Goal: Find specific page/section: Find specific page/section

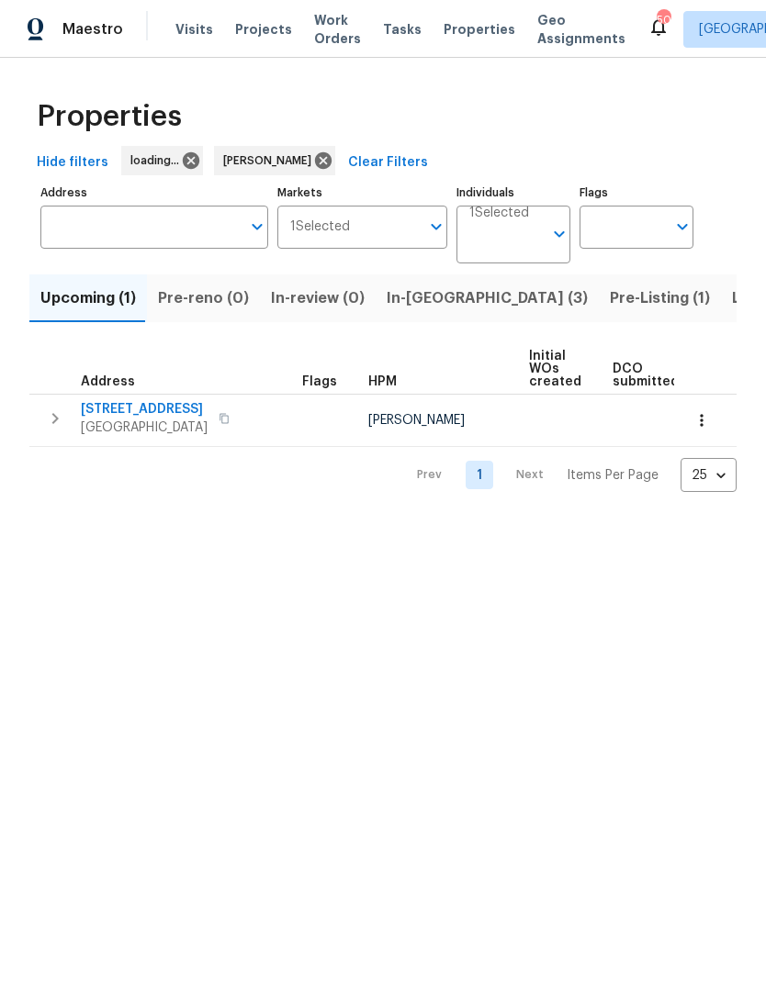
click at [420, 289] on span "In-[GEOGRAPHIC_DATA] (3)" at bounding box center [486, 298] width 201 height 26
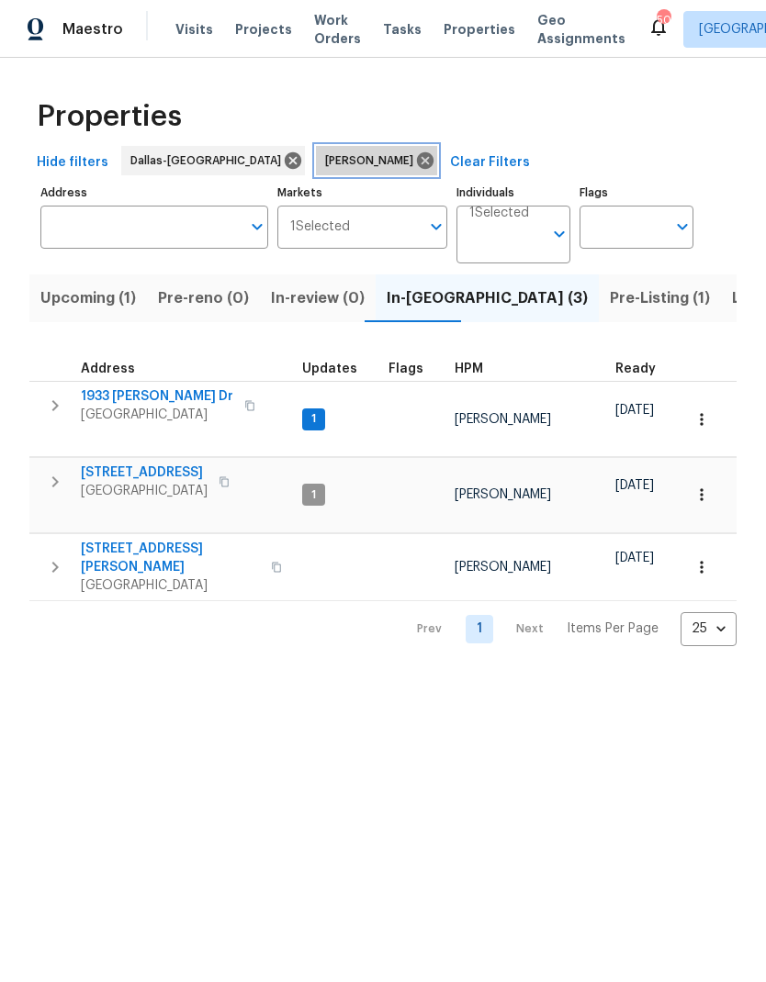
click at [417, 157] on icon at bounding box center [425, 160] width 17 height 17
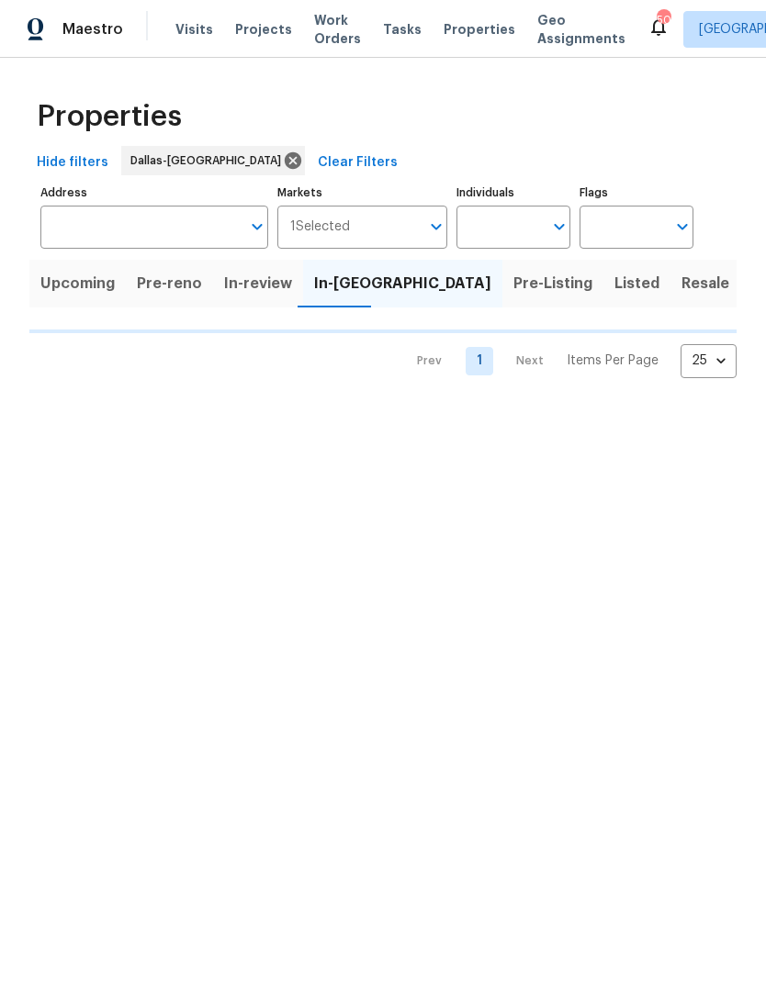
click at [121, 218] on input "Address" at bounding box center [140, 227] width 200 height 43
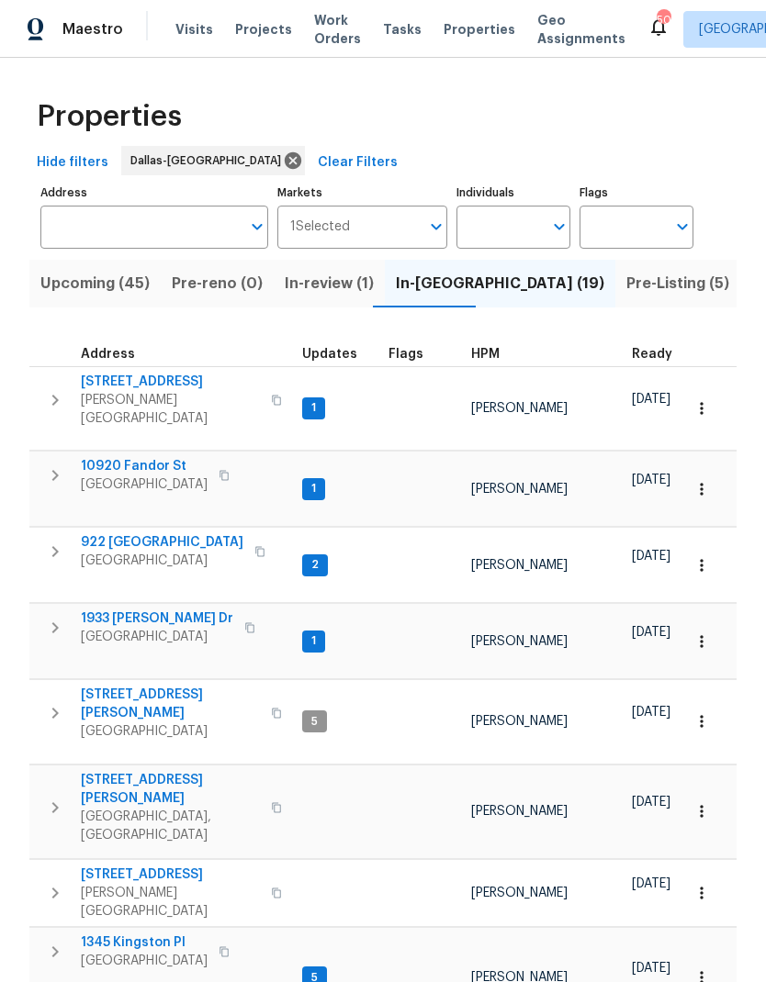
click at [121, 224] on input "Address" at bounding box center [140, 227] width 200 height 43
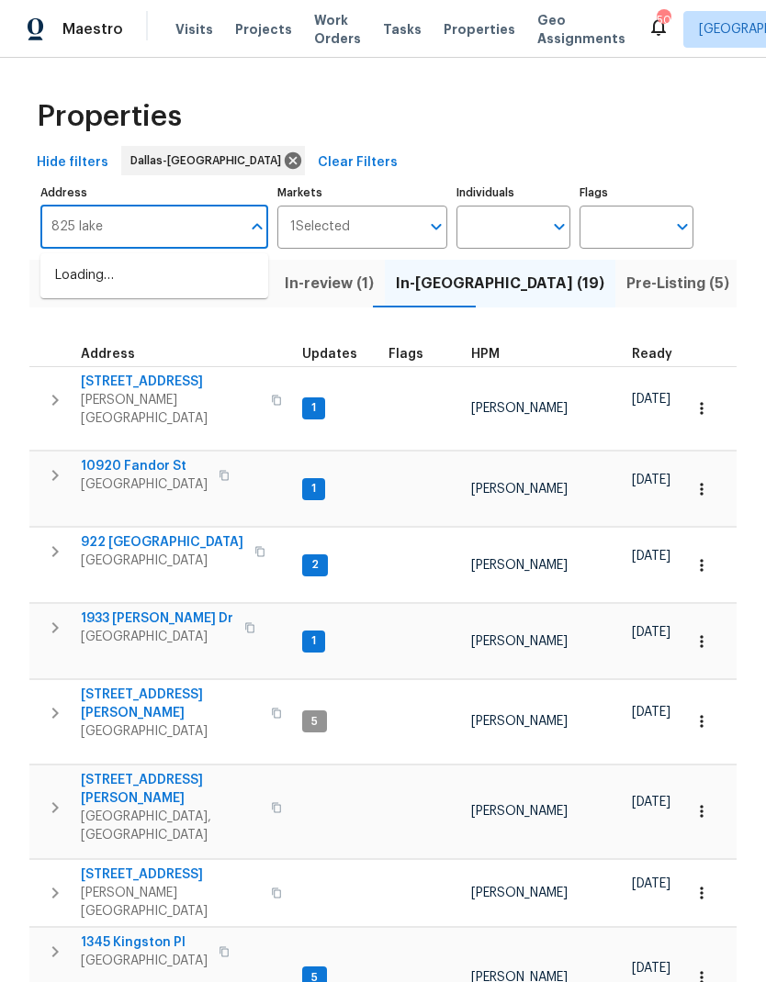
type input "825 lake"
click at [105, 285] on li "[STREET_ADDRESS]" at bounding box center [154, 276] width 228 height 30
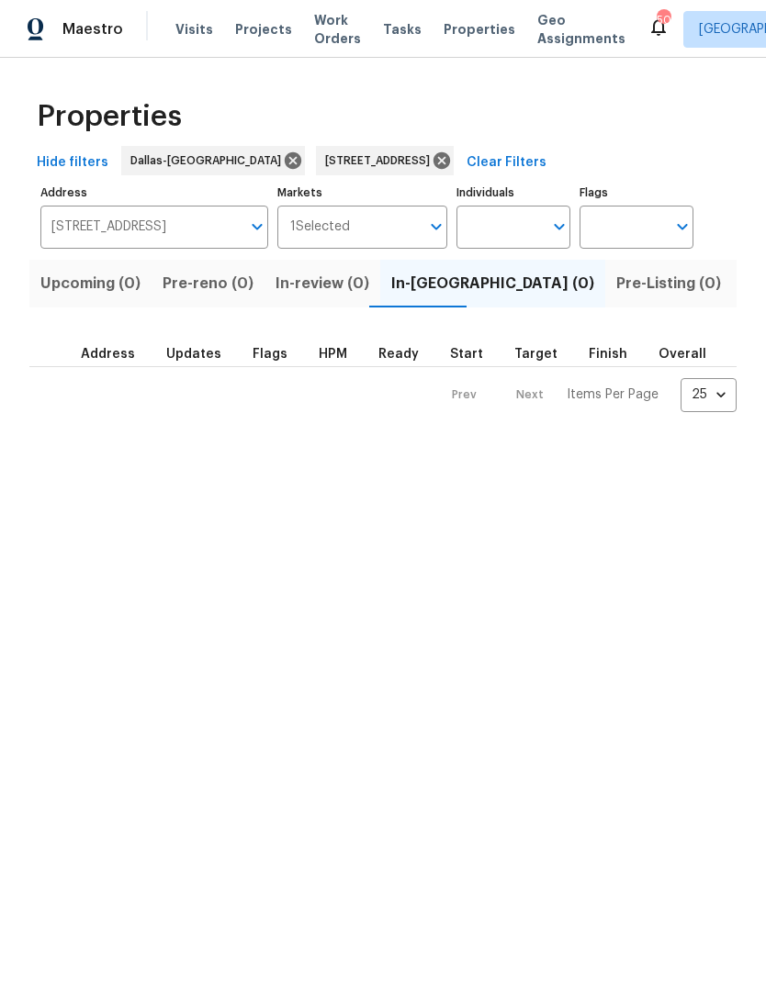
click at [743, 274] on span "Listed (1)" at bounding box center [776, 284] width 66 height 26
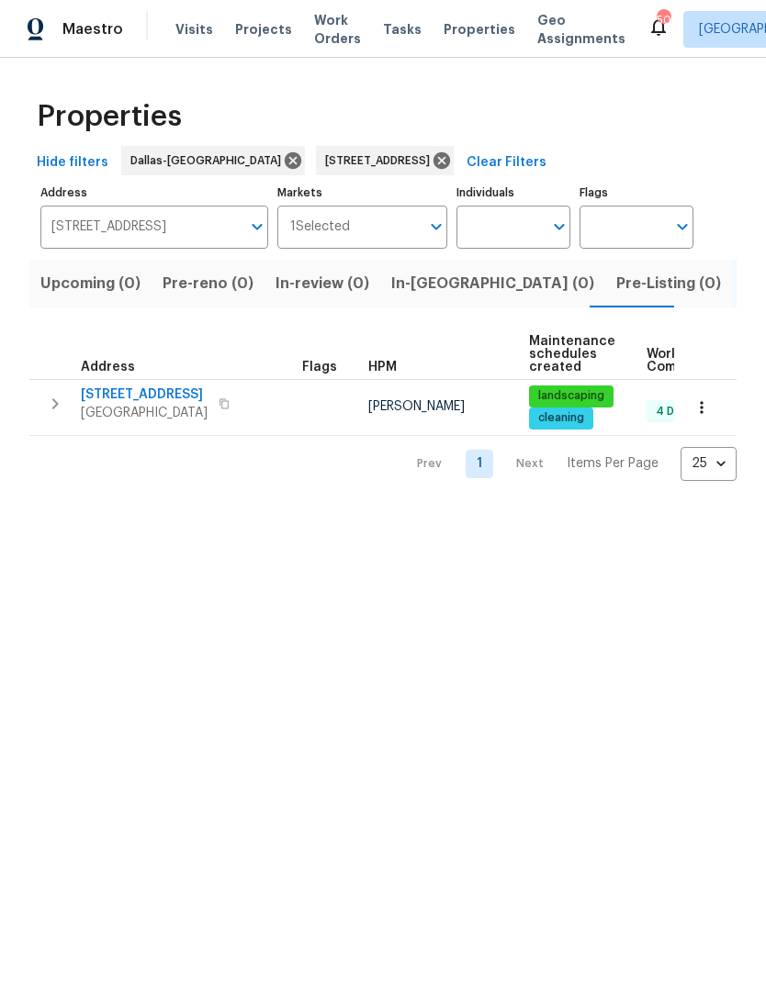
click at [698, 405] on icon "button" at bounding box center [701, 407] width 18 height 18
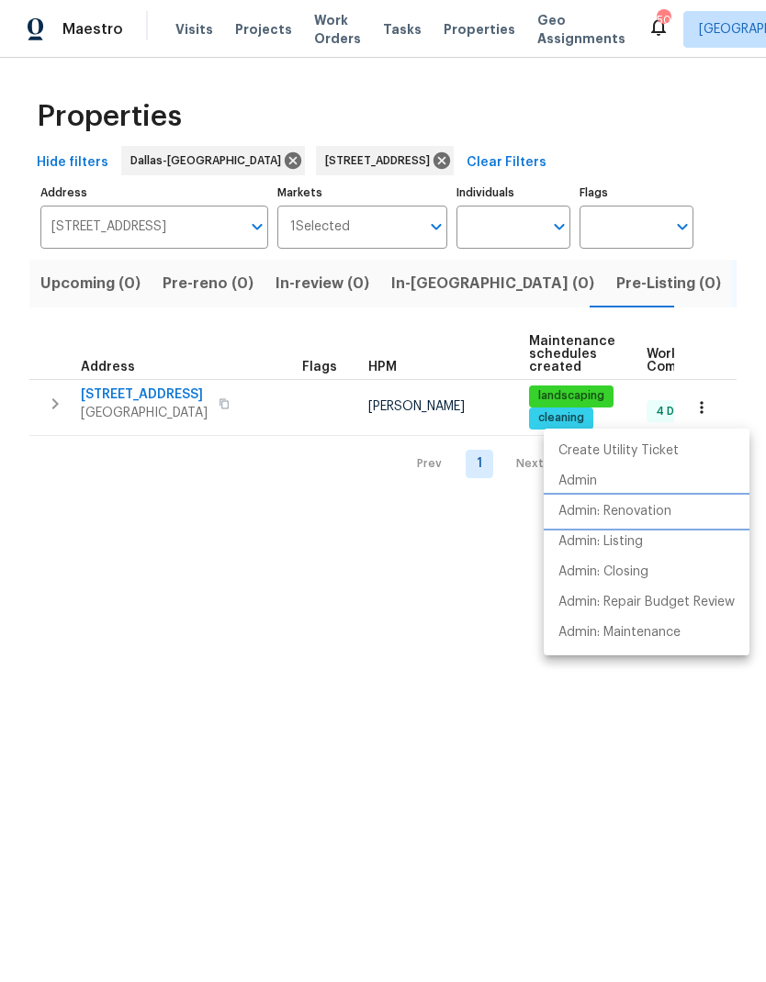
click at [659, 506] on p "Admin: Renovation" at bounding box center [614, 511] width 113 height 19
